Goal: Find specific page/section: Locate a particular part of the current website

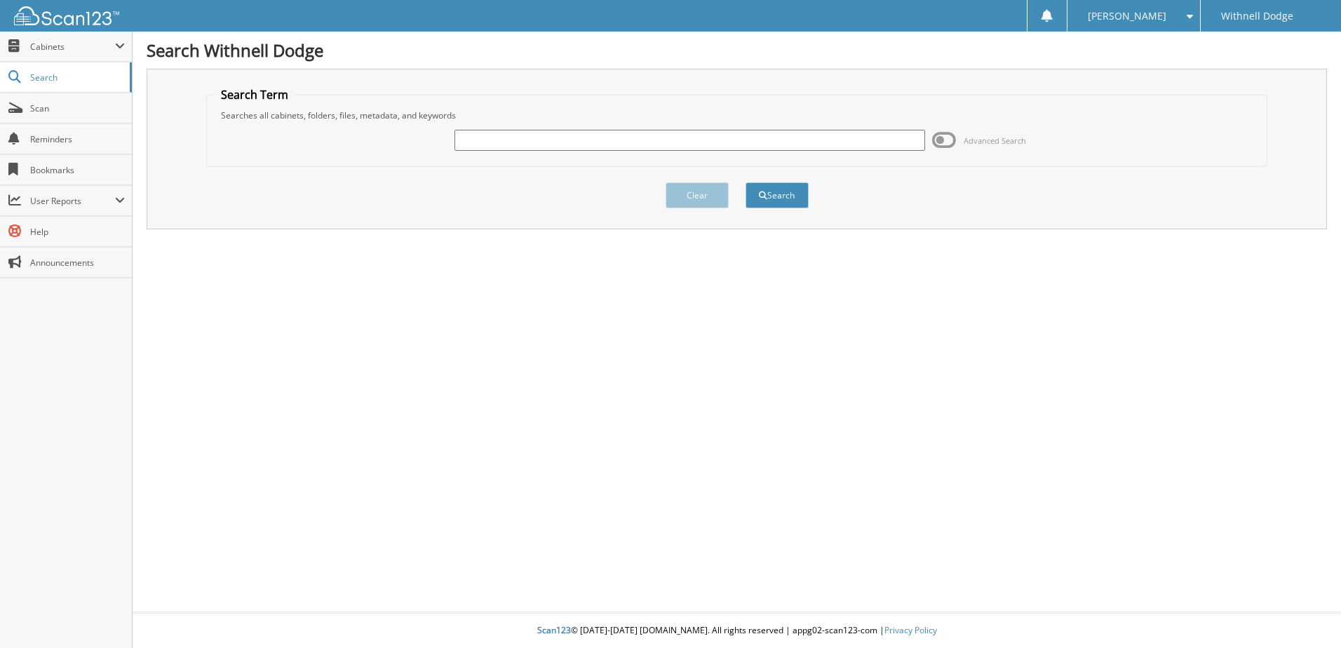
click at [471, 139] on input "text" at bounding box center [689, 140] width 471 height 21
type input "h5079"
click at [745, 182] on button "Search" at bounding box center [776, 195] width 63 height 26
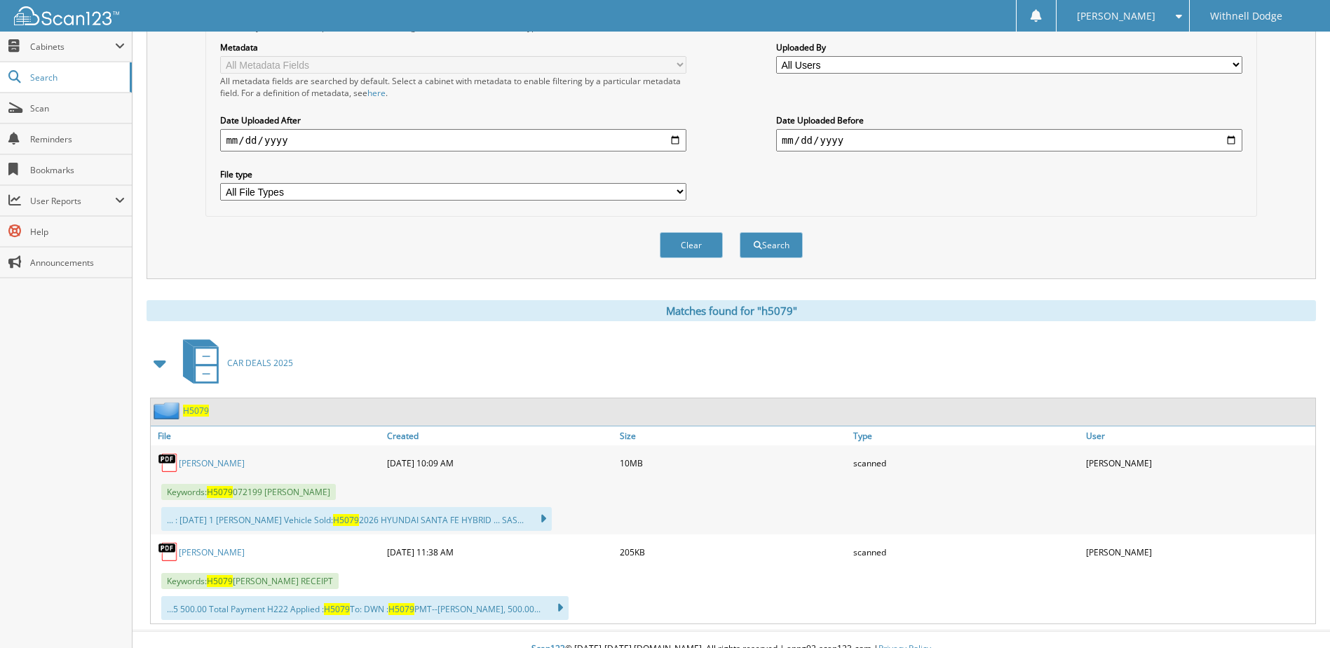
scroll to position [334, 0]
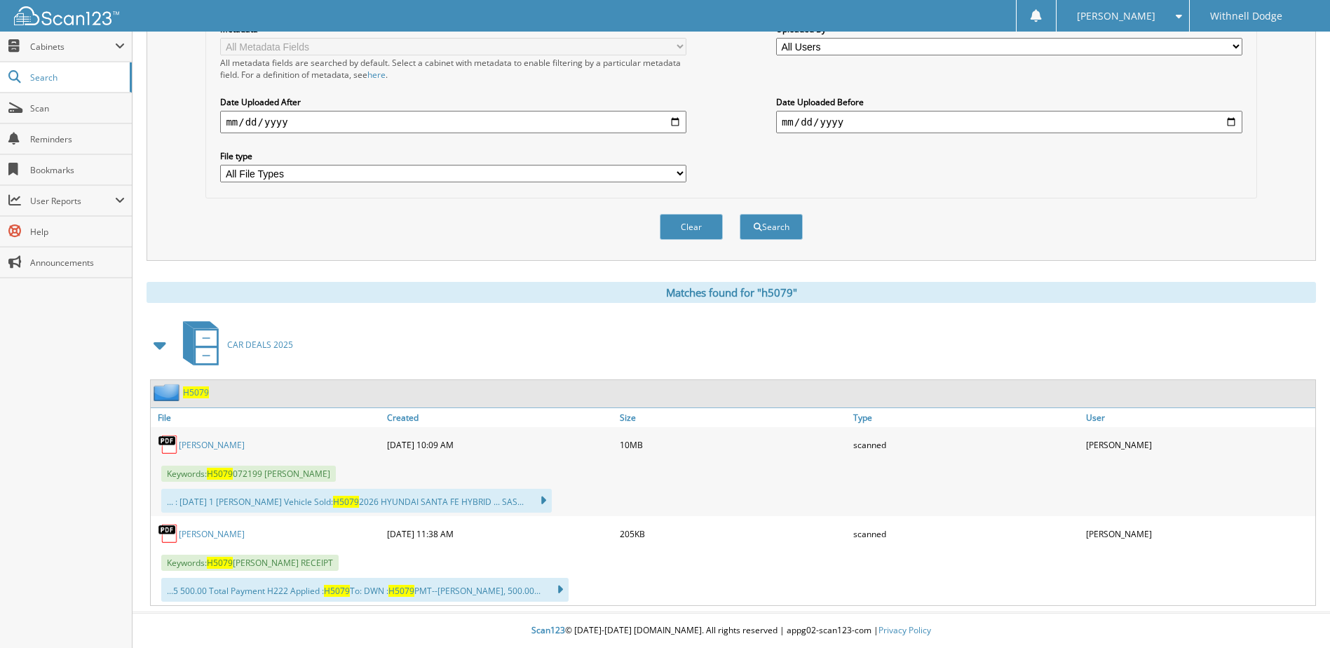
drag, startPoint x: 212, startPoint y: 445, endPoint x: 225, endPoint y: 449, distance: 13.3
click at [214, 445] on link "[PERSON_NAME]" at bounding box center [212, 445] width 66 height 12
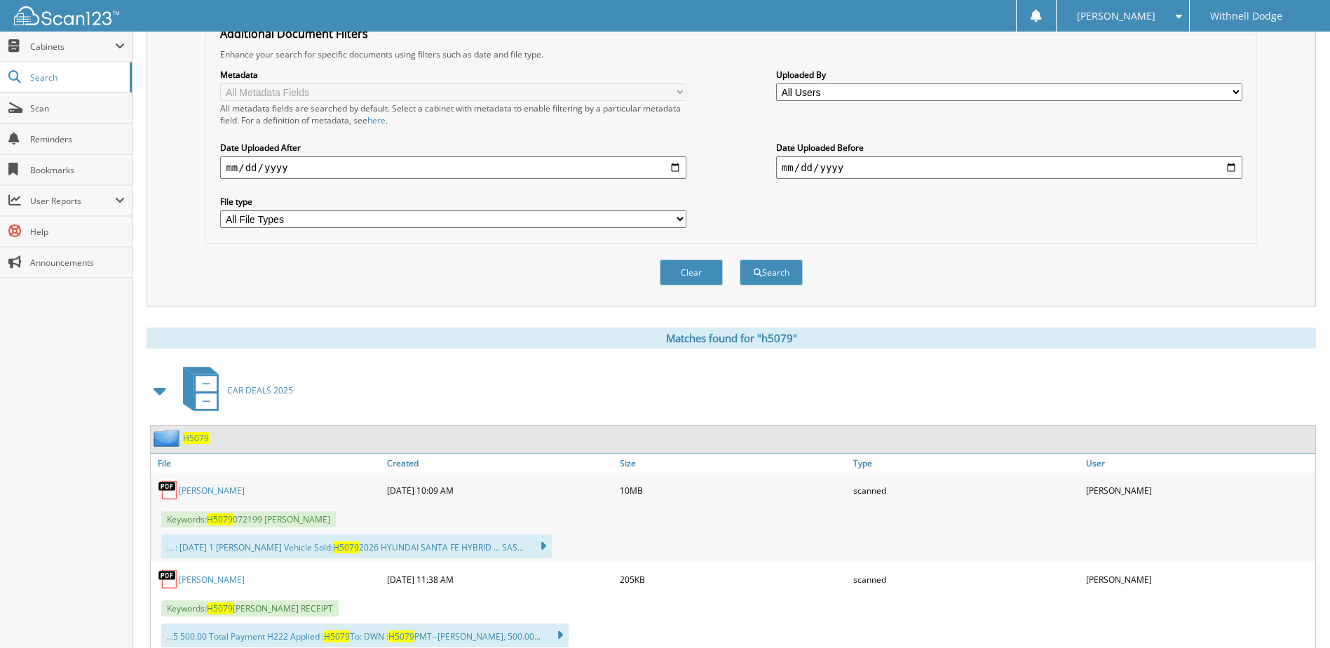
scroll to position [264, 0]
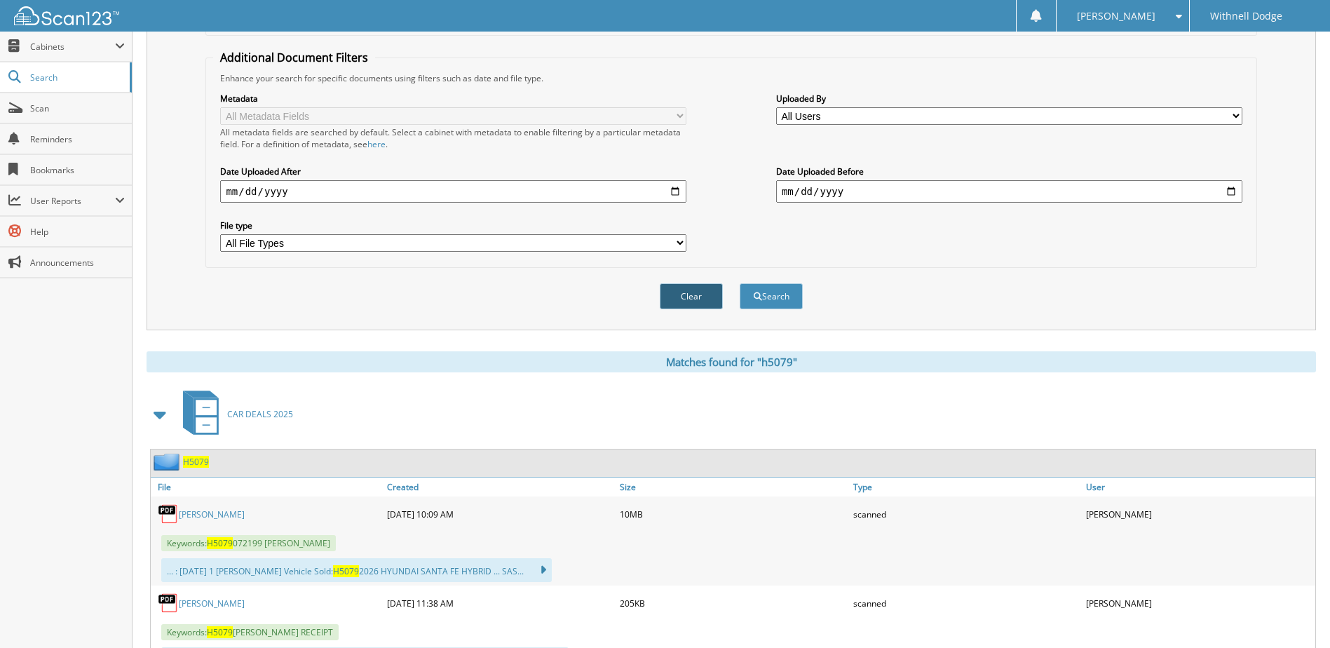
click at [705, 291] on button "Clear" at bounding box center [691, 296] width 63 height 26
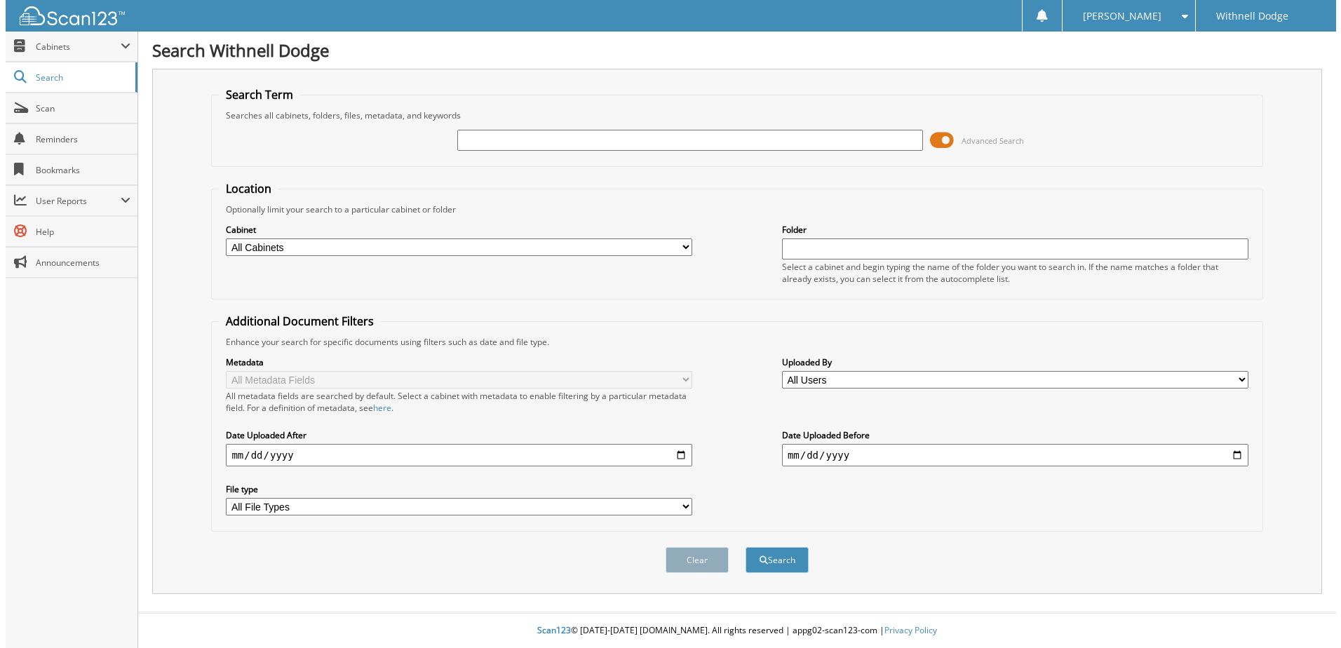
scroll to position [0, 0]
click at [950, 136] on span at bounding box center [944, 140] width 24 height 21
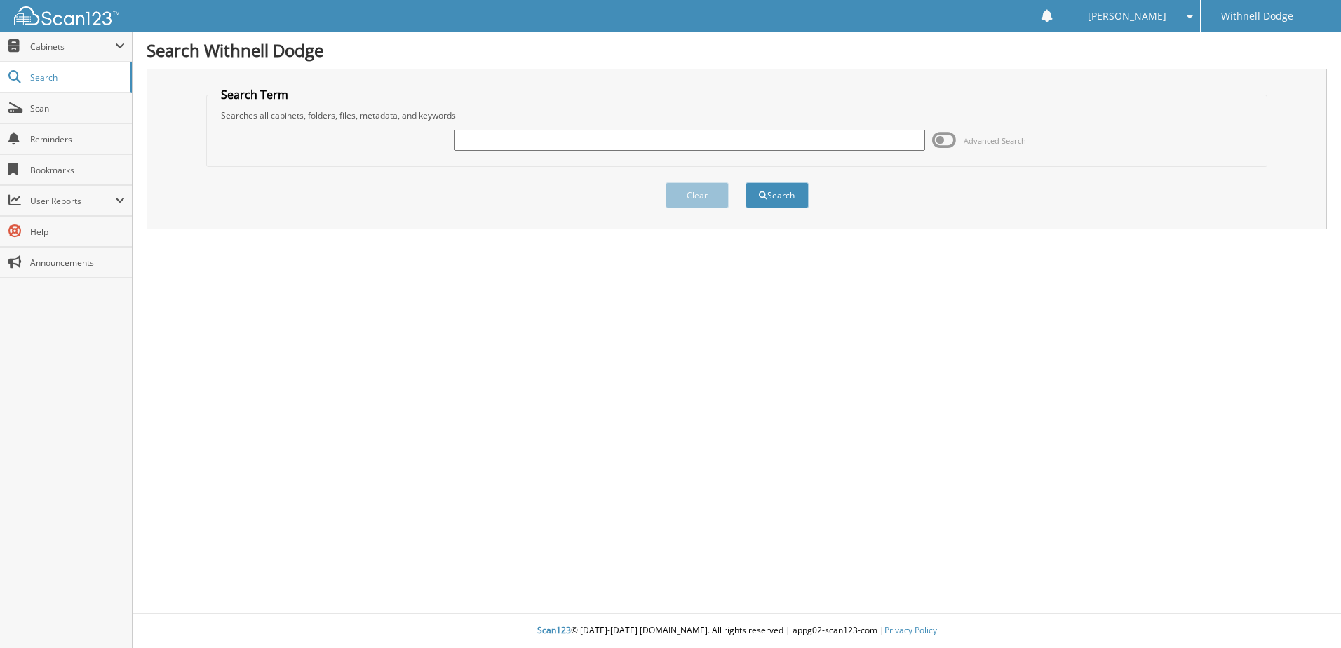
click at [494, 144] on input "text" at bounding box center [689, 140] width 471 height 21
type input "p0978"
click at [745, 182] on button "Search" at bounding box center [776, 195] width 63 height 26
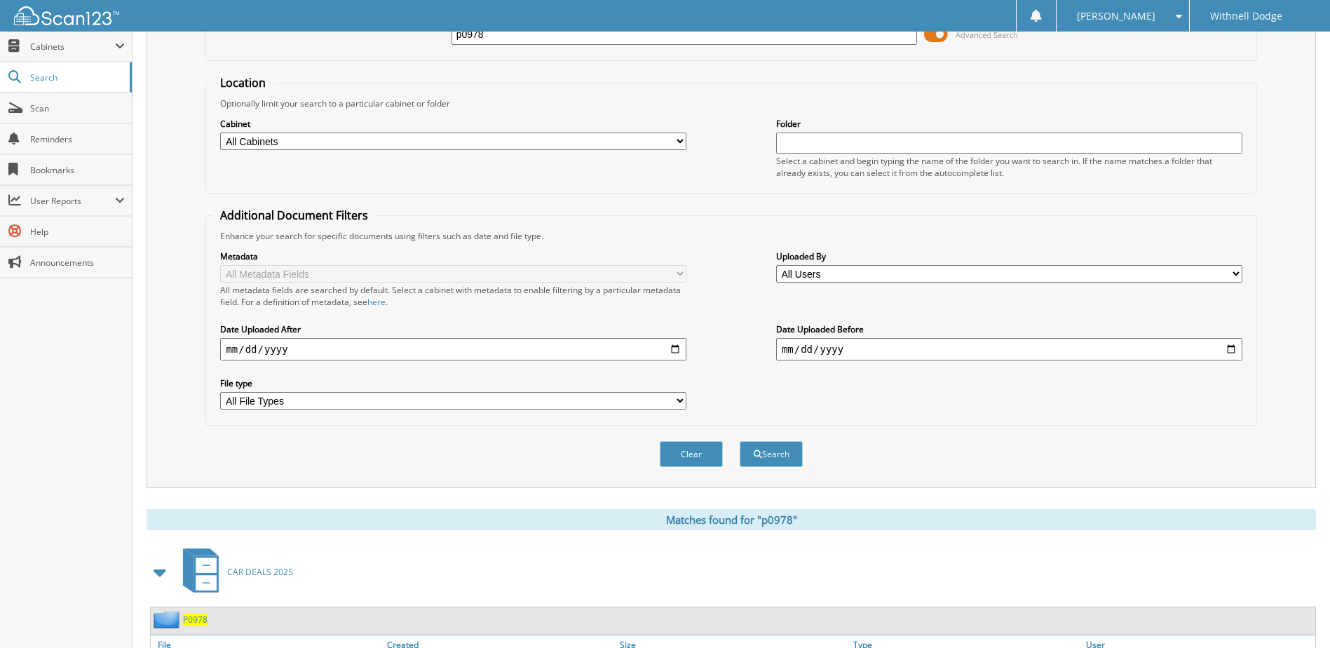
scroll to position [245, 0]
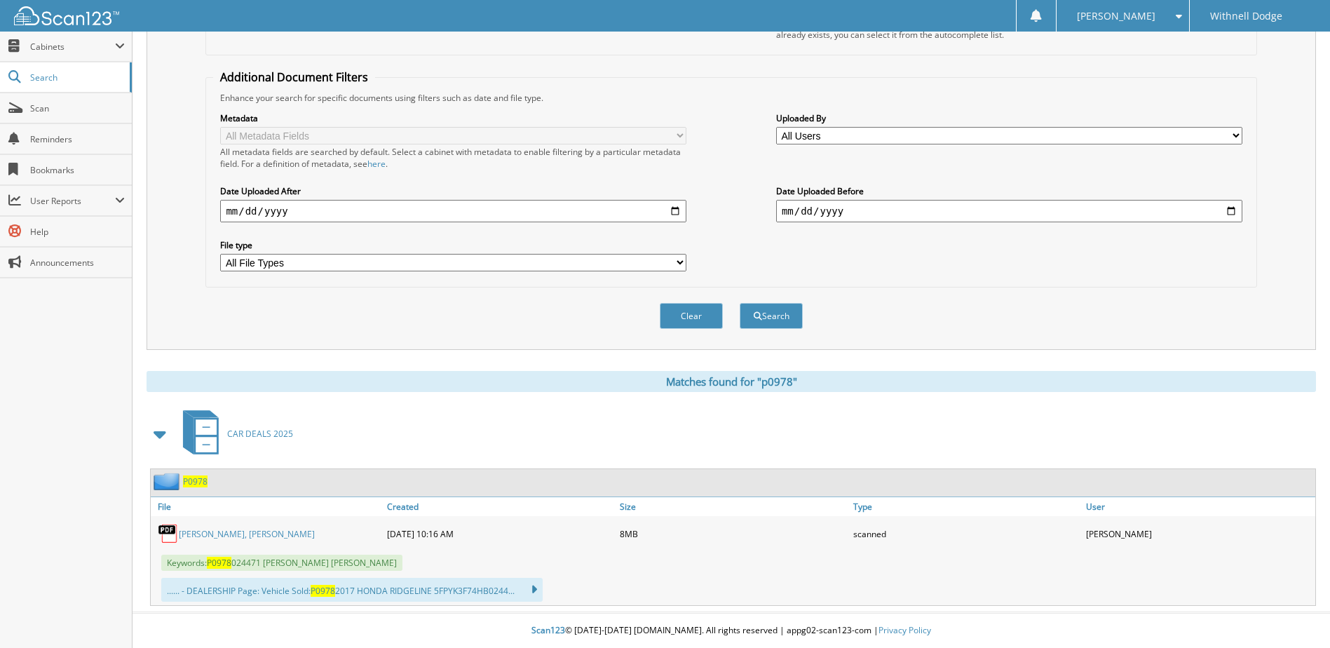
click at [238, 535] on link "ROSAS MARTINEZ, FELISA CARMEN" at bounding box center [247, 534] width 136 height 12
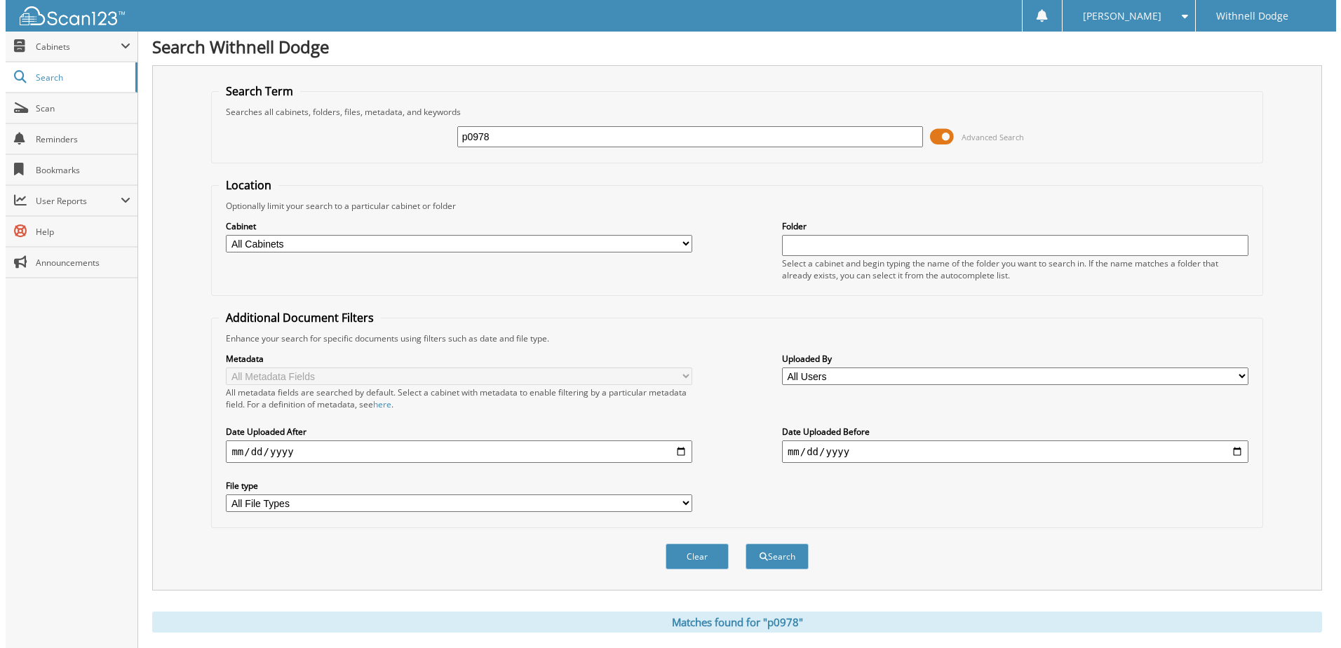
scroll to position [0, 0]
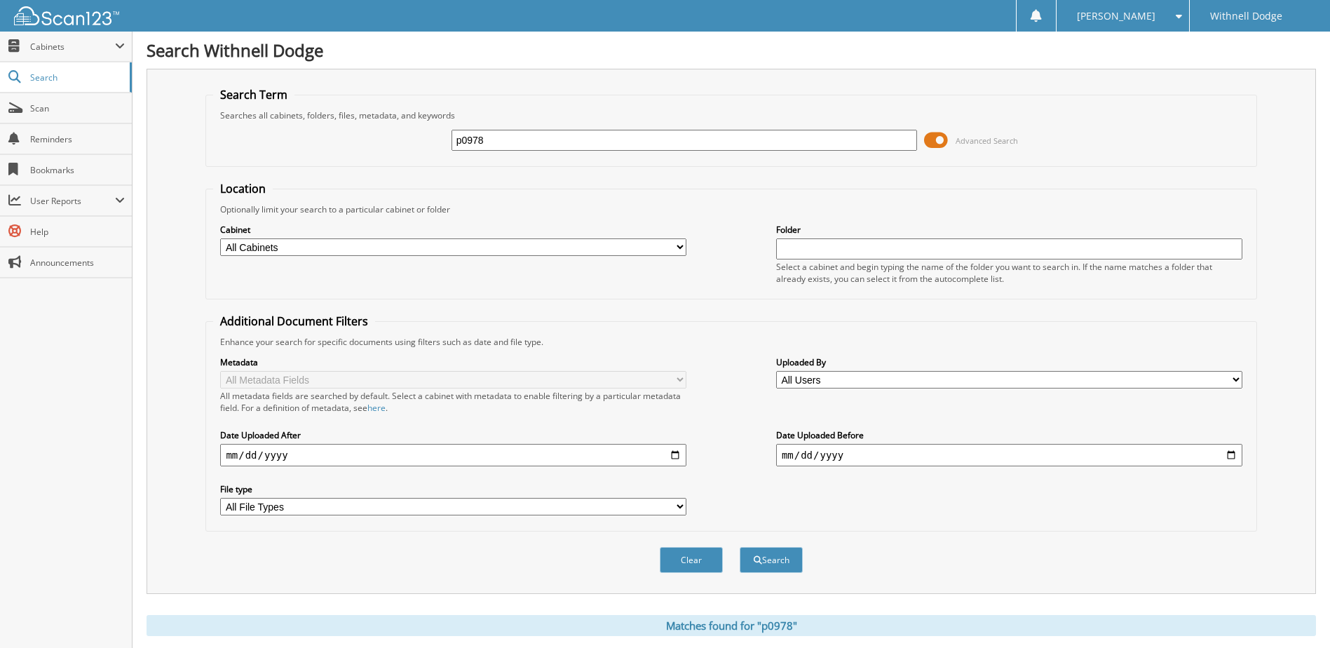
click at [939, 140] on span at bounding box center [936, 140] width 24 height 21
